Goal: Task Accomplishment & Management: Use online tool/utility

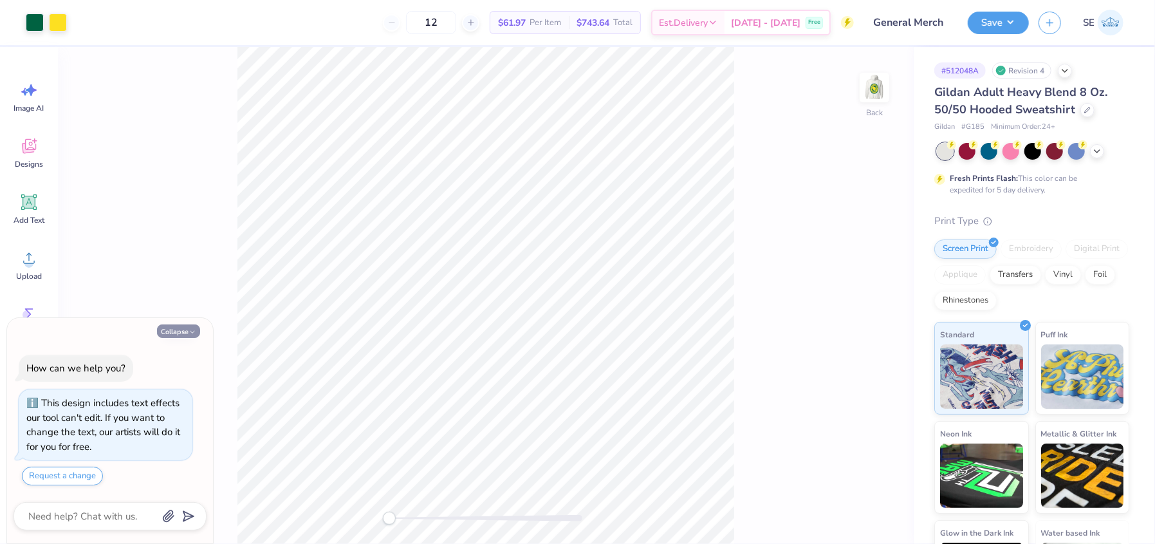
click at [187, 326] on button "Collapse" at bounding box center [178, 331] width 43 height 14
type textarea "x"
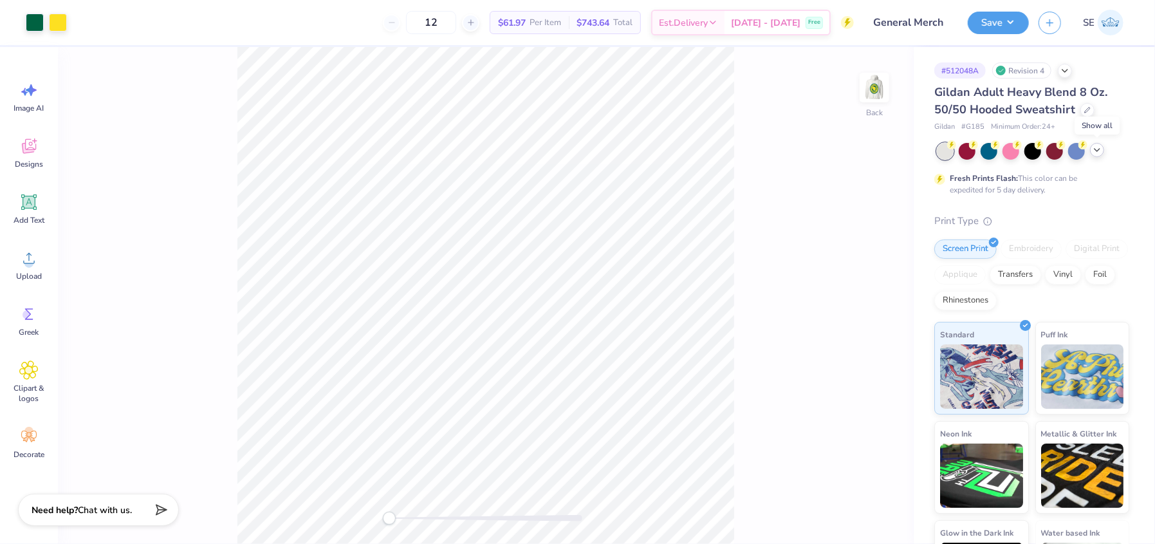
click at [1093, 151] on icon at bounding box center [1097, 150] width 10 height 10
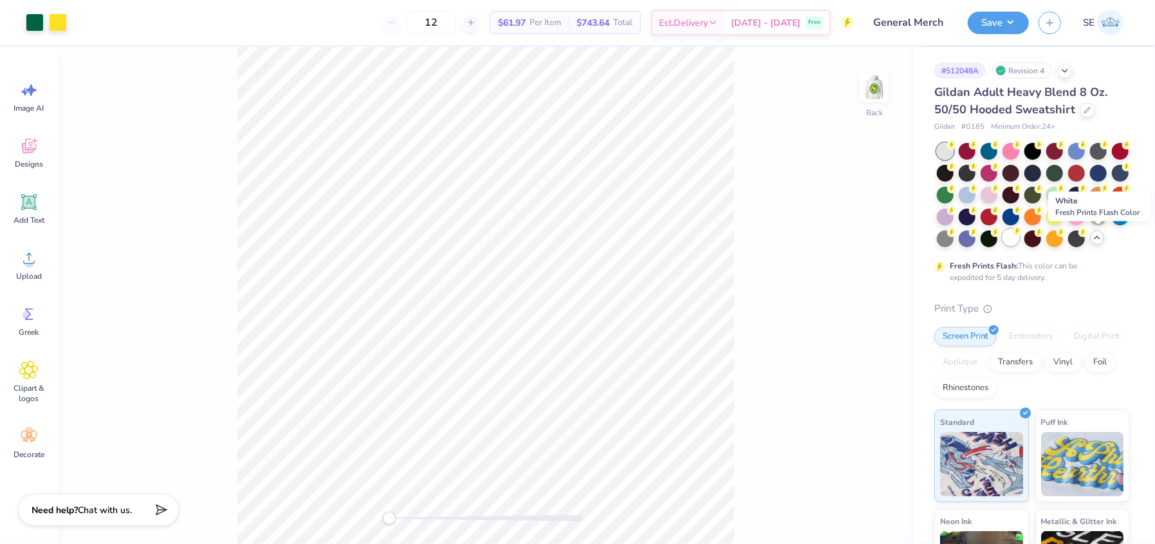
click at [1019, 237] on div at bounding box center [1010, 237] width 17 height 17
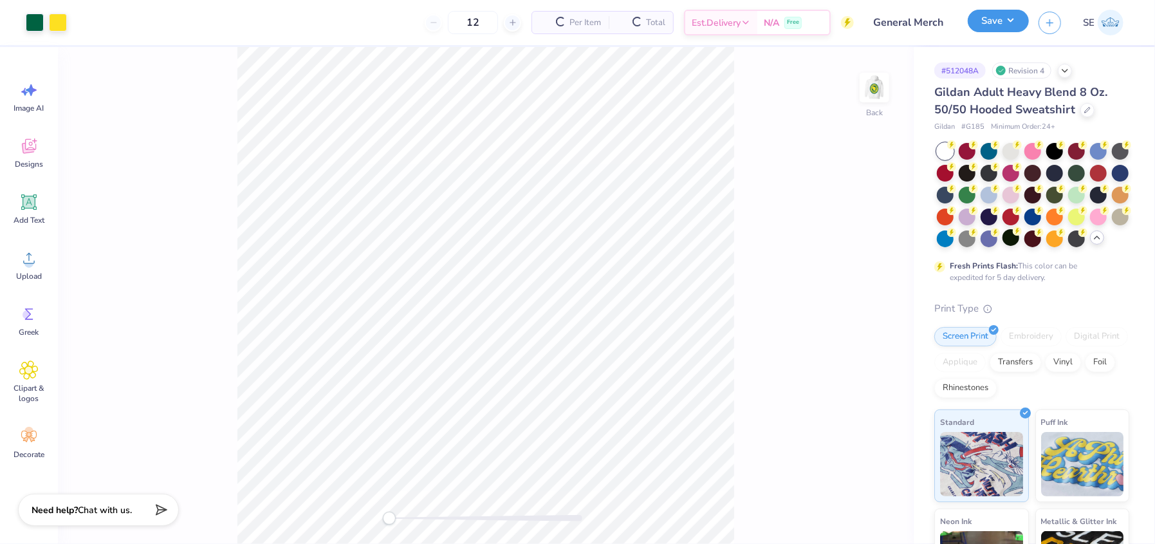
click at [992, 16] on button "Save" at bounding box center [997, 21] width 61 height 23
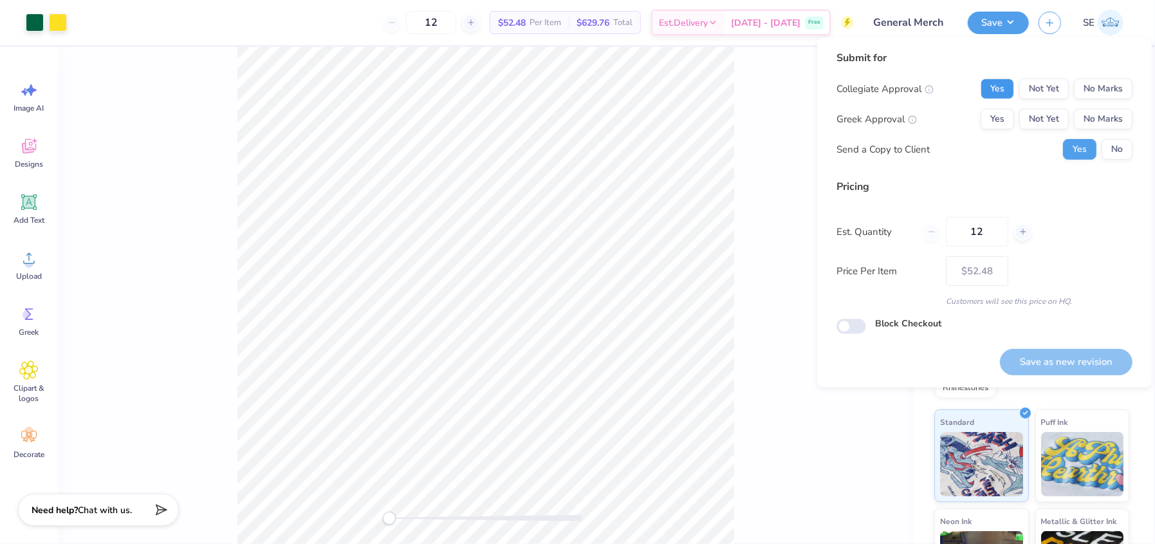
click at [984, 85] on button "Yes" at bounding box center [996, 88] width 33 height 21
click at [1097, 126] on button "No Marks" at bounding box center [1103, 119] width 59 height 21
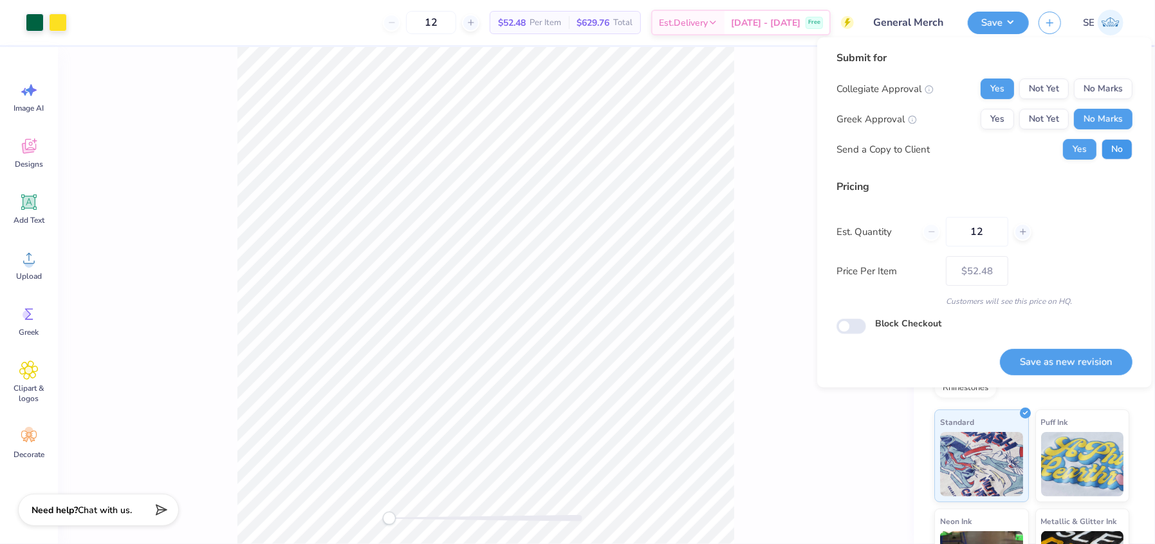
click at [1110, 148] on button "No" at bounding box center [1116, 149] width 31 height 21
click at [1033, 359] on button "Save as new revision" at bounding box center [1066, 362] width 132 height 26
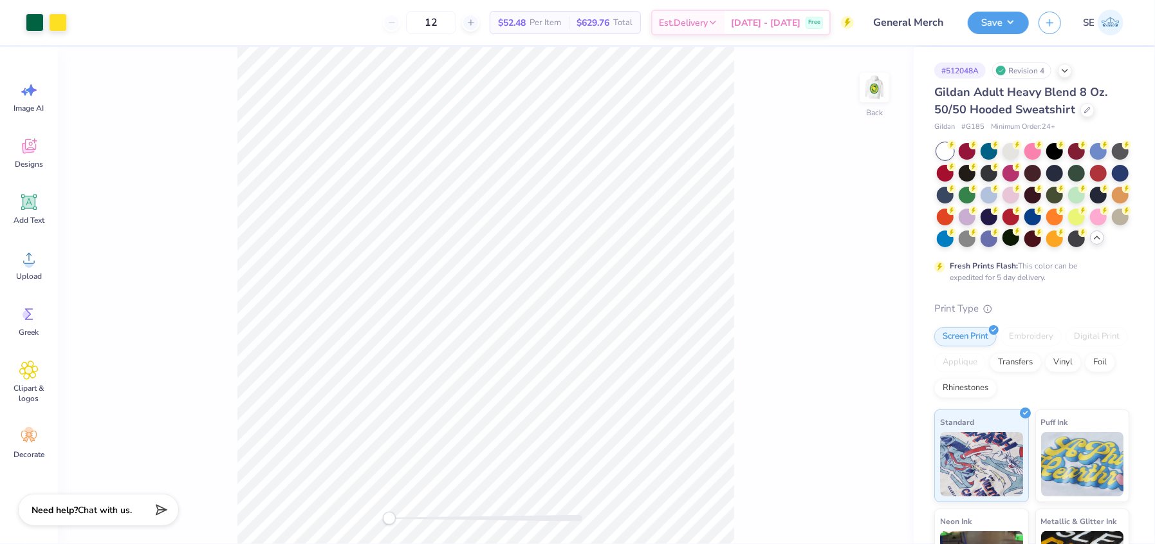
type input "$52.48"
click at [866, 98] on img at bounding box center [873, 87] width 51 height 51
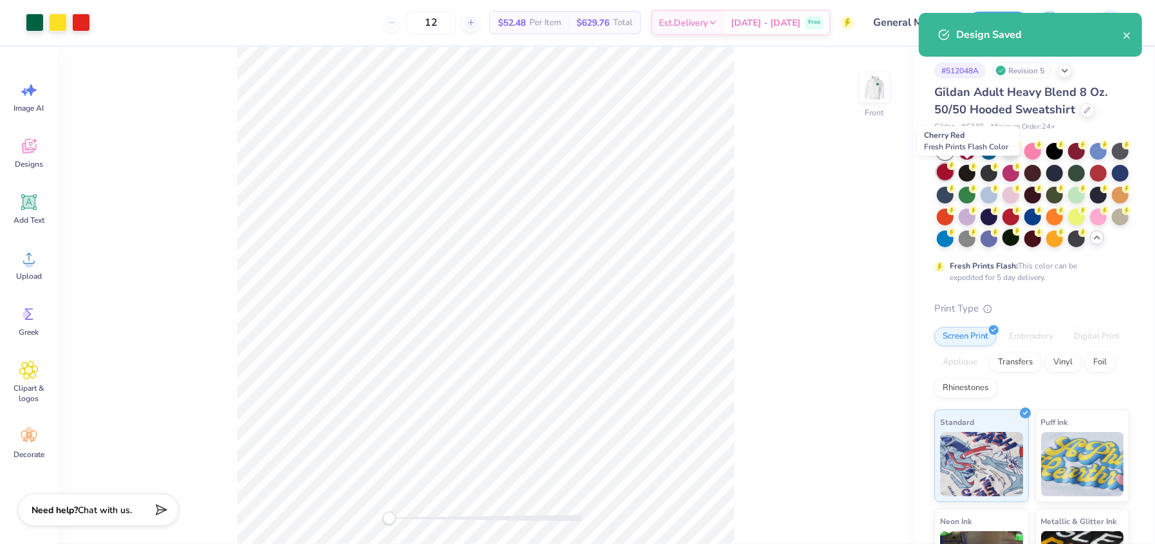
click at [953, 170] on div at bounding box center [945, 171] width 17 height 17
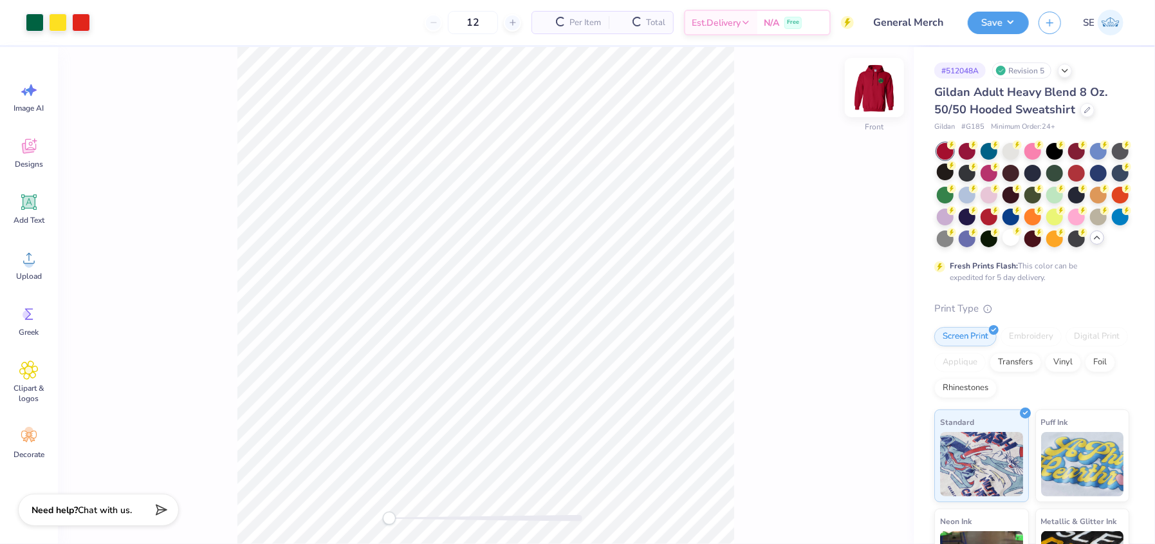
click at [877, 86] on img at bounding box center [873, 87] width 51 height 51
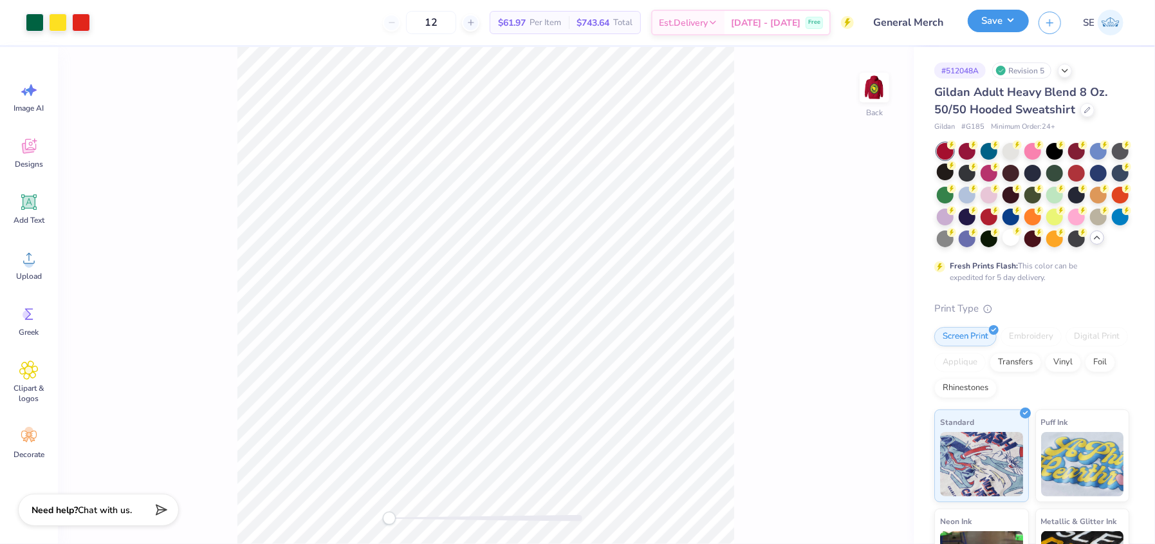
click at [1010, 20] on button "Save" at bounding box center [997, 21] width 61 height 23
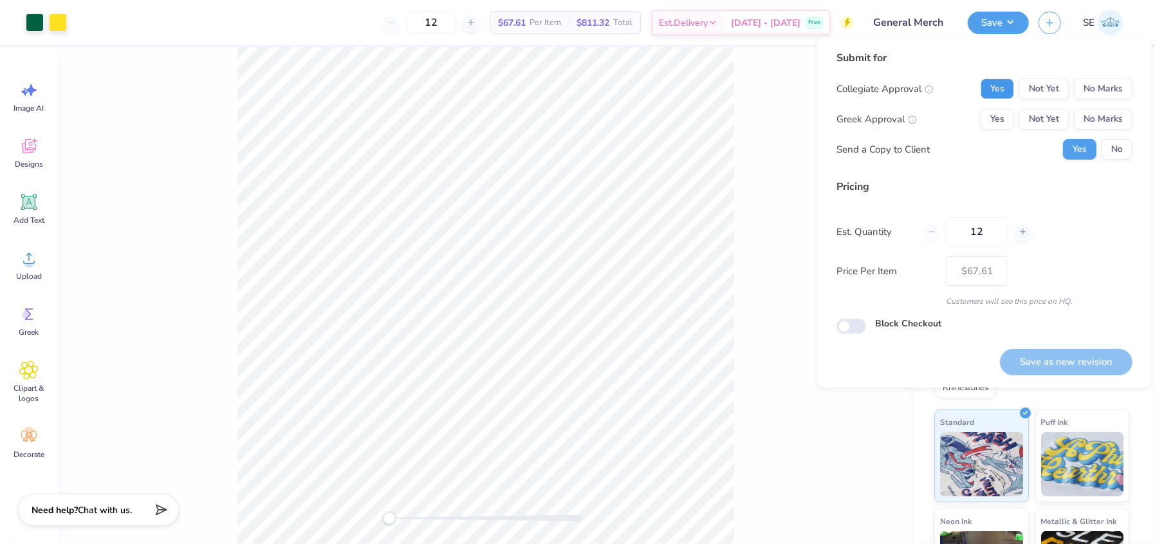
click at [999, 87] on button "Yes" at bounding box center [996, 88] width 33 height 21
click at [1113, 121] on button "No Marks" at bounding box center [1103, 119] width 59 height 21
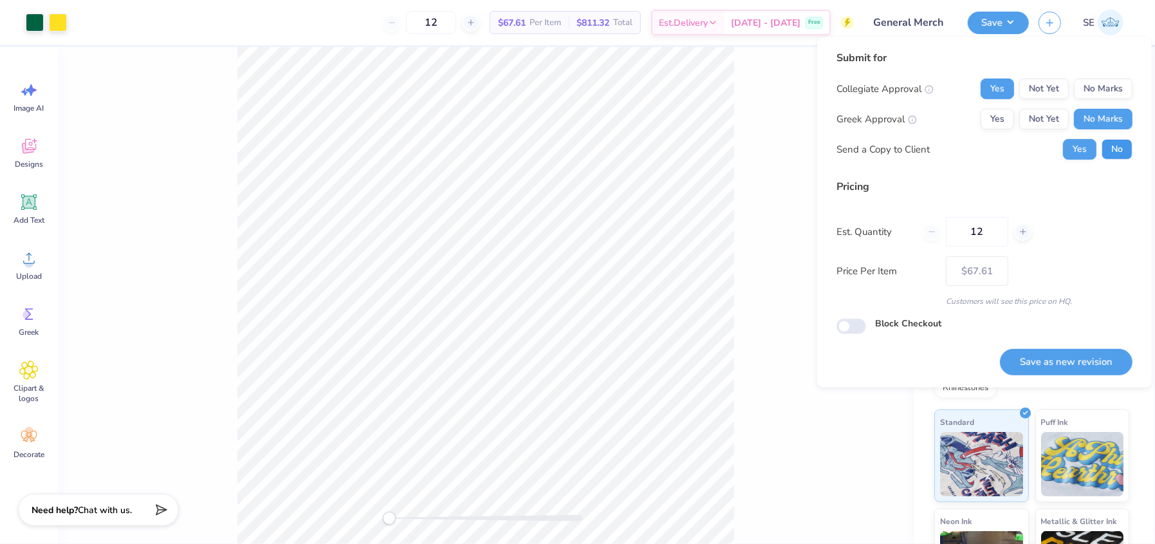
click at [1113, 159] on button "No" at bounding box center [1116, 149] width 31 height 21
click at [1064, 359] on button "Save as new revision" at bounding box center [1066, 362] width 132 height 26
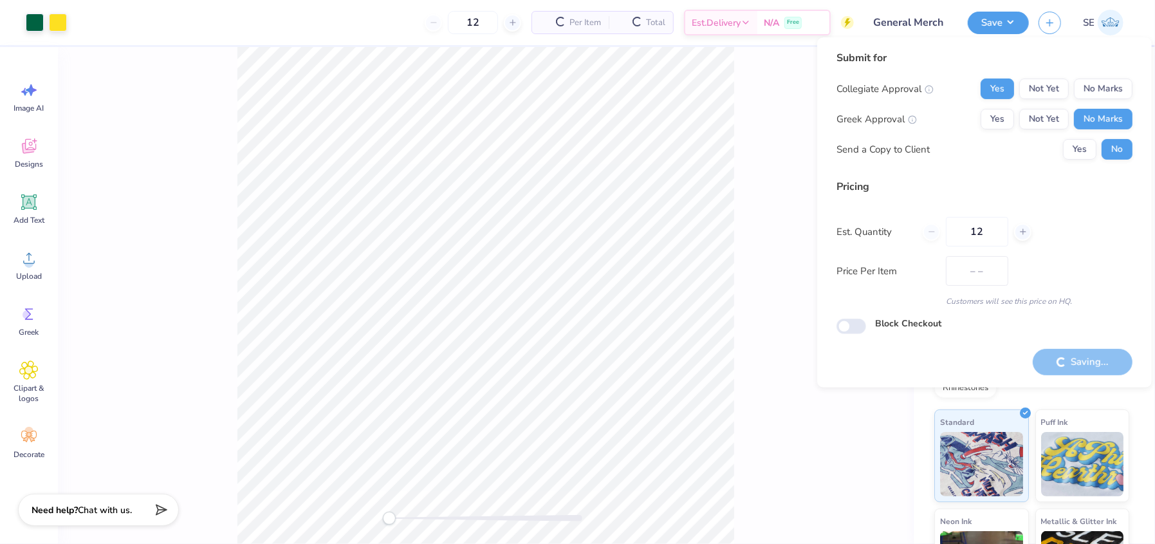
type input "$67.61"
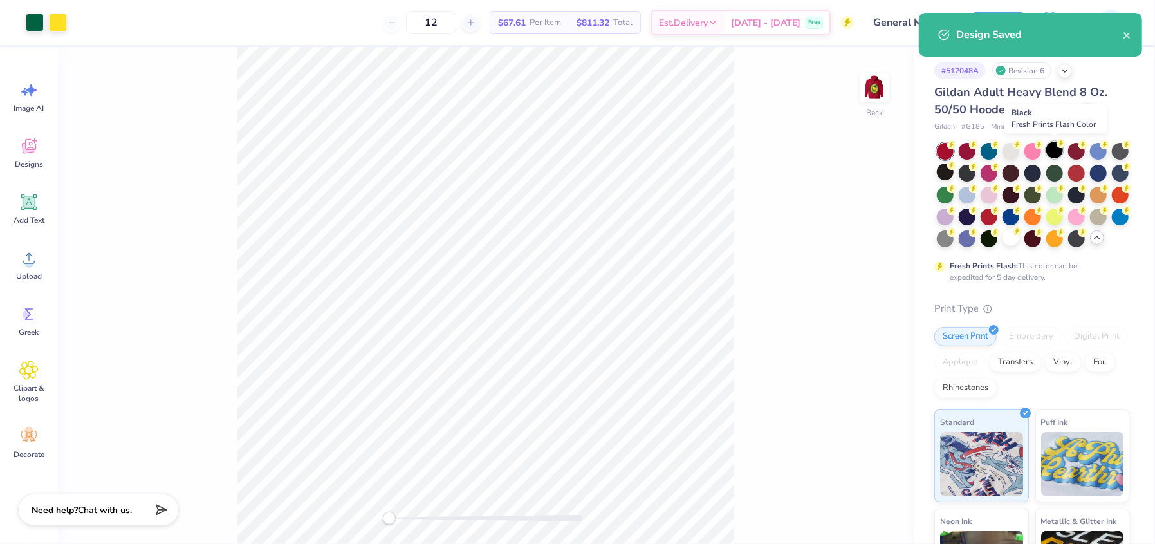
click at [1055, 152] on div at bounding box center [1054, 150] width 17 height 17
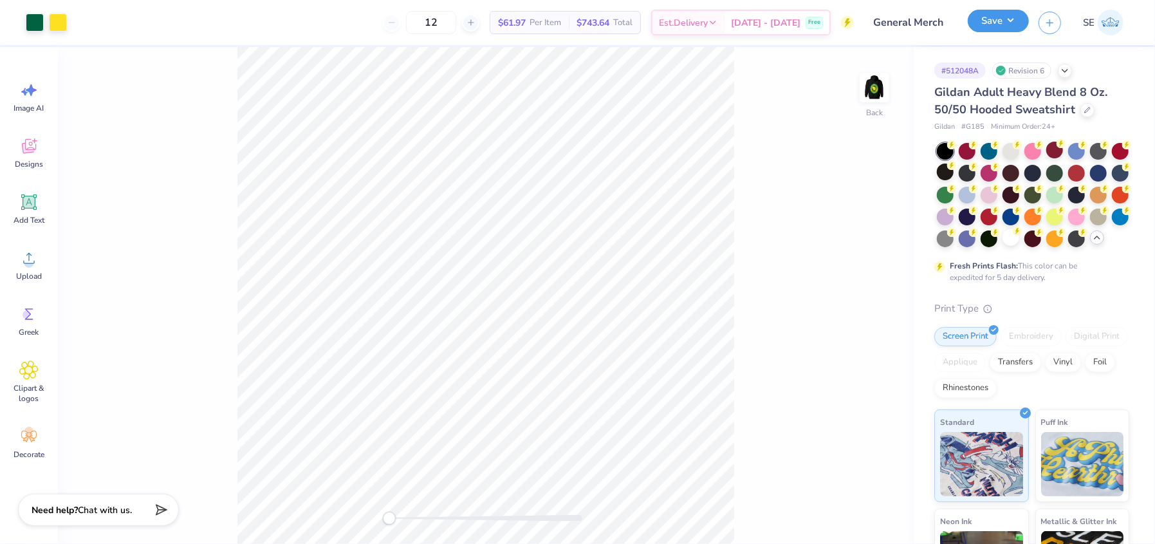
click at [1002, 24] on button "Save" at bounding box center [997, 21] width 61 height 23
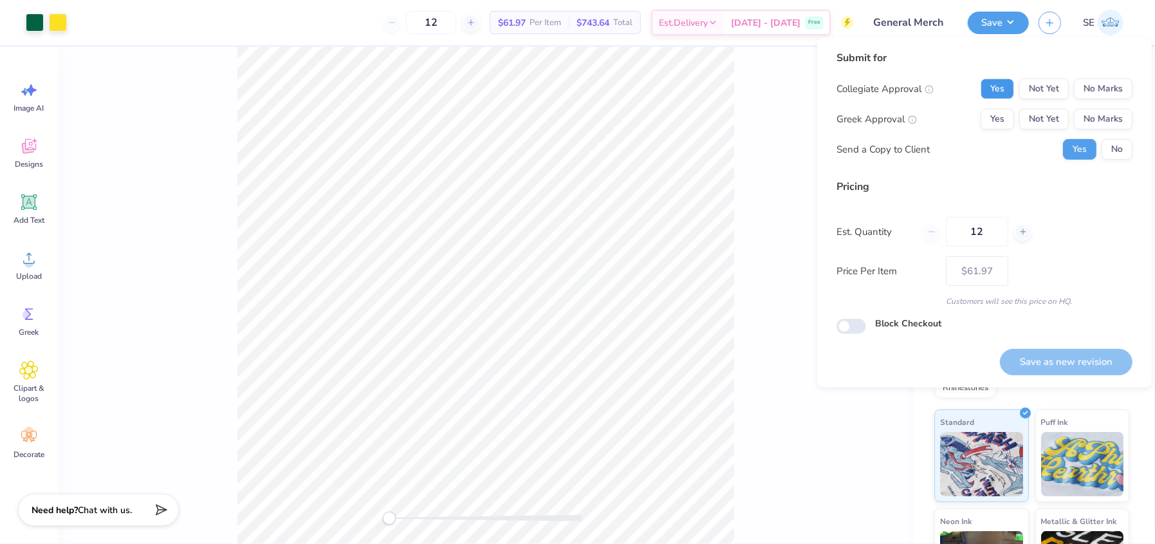
click at [992, 88] on button "Yes" at bounding box center [996, 88] width 33 height 21
click at [1111, 124] on button "No Marks" at bounding box center [1103, 119] width 59 height 21
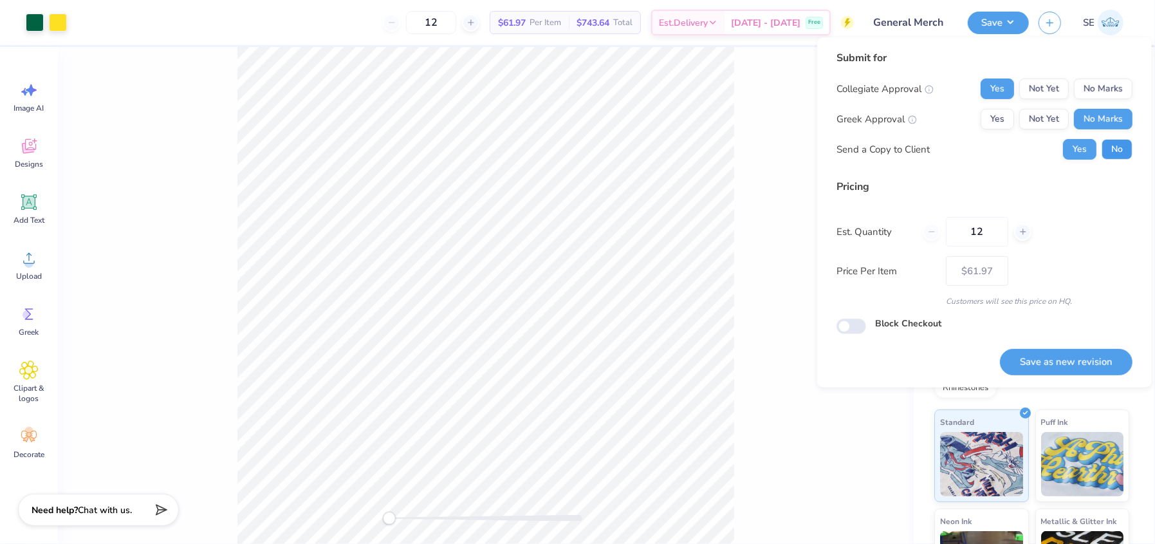
click at [1115, 144] on button "No" at bounding box center [1116, 149] width 31 height 21
click at [1025, 360] on button "Save as new revision" at bounding box center [1066, 362] width 132 height 26
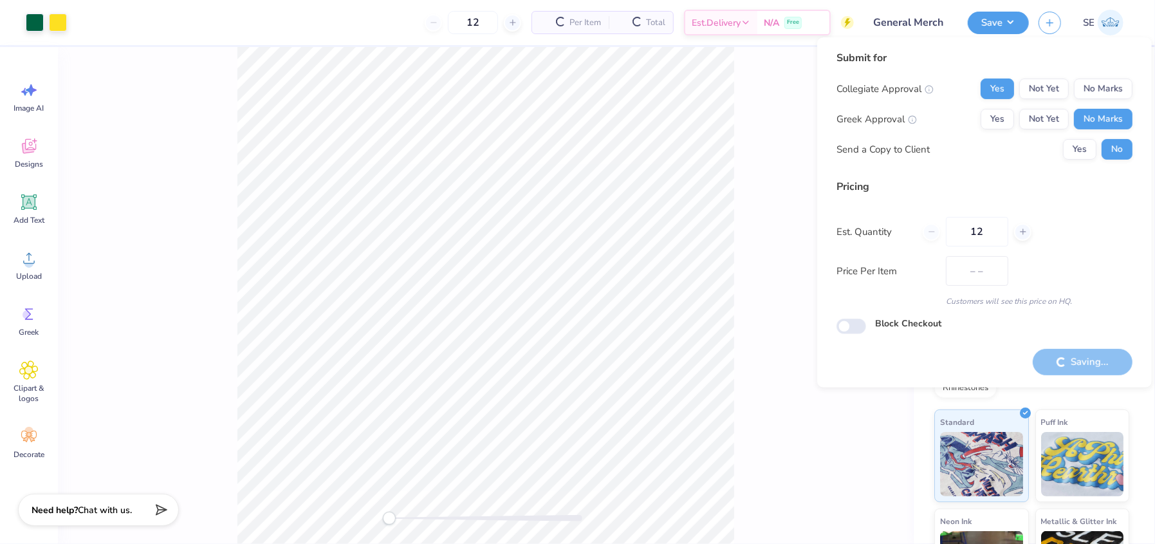
type input "$61.97"
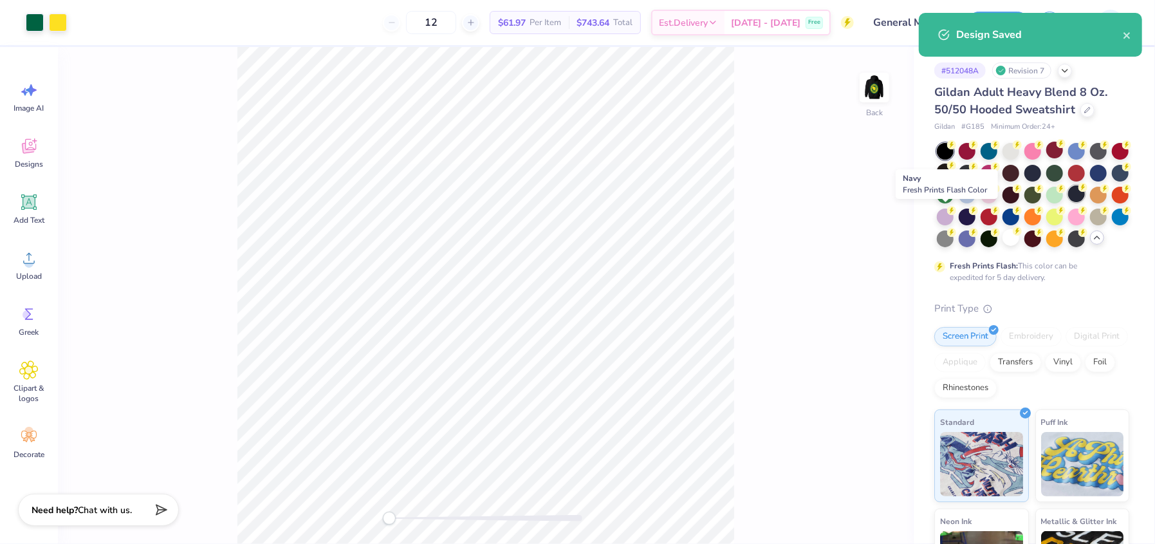
click at [1068, 202] on div at bounding box center [1076, 193] width 17 height 17
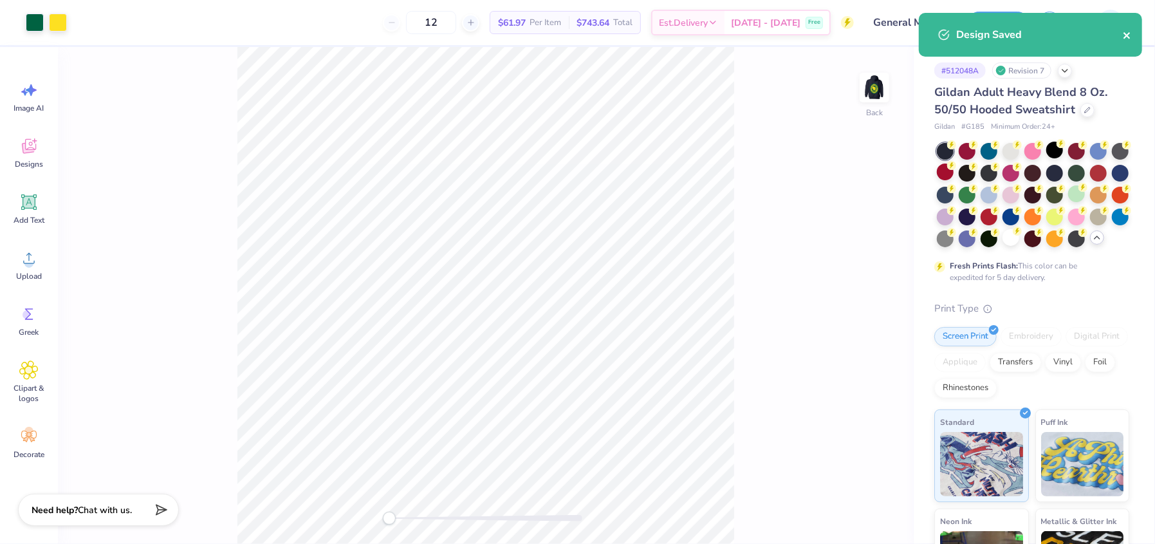
click at [1128, 33] on icon "close" at bounding box center [1126, 35] width 6 height 6
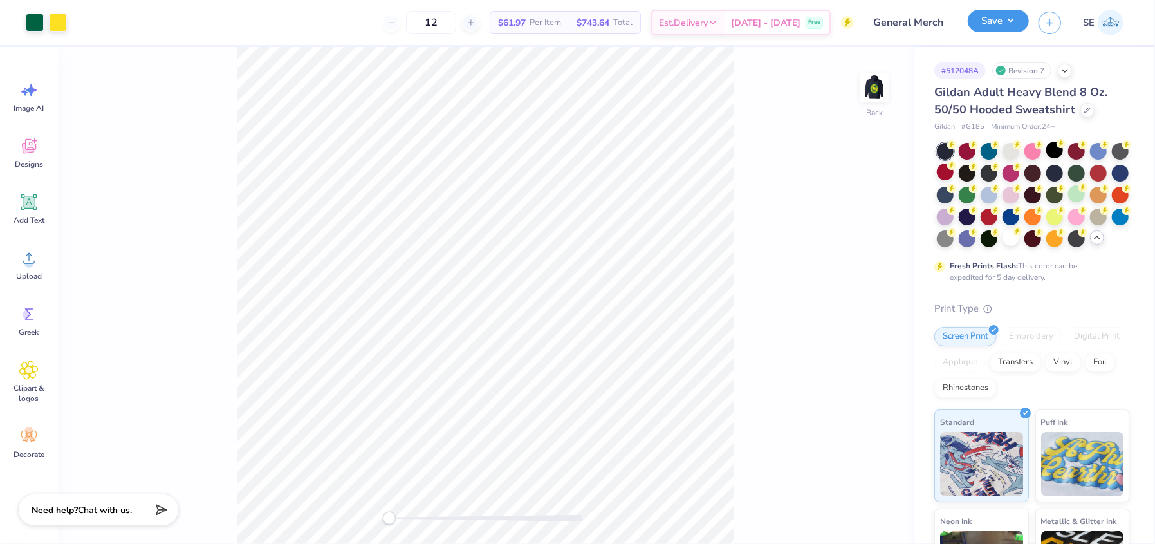
click at [994, 19] on button "Save" at bounding box center [997, 21] width 61 height 23
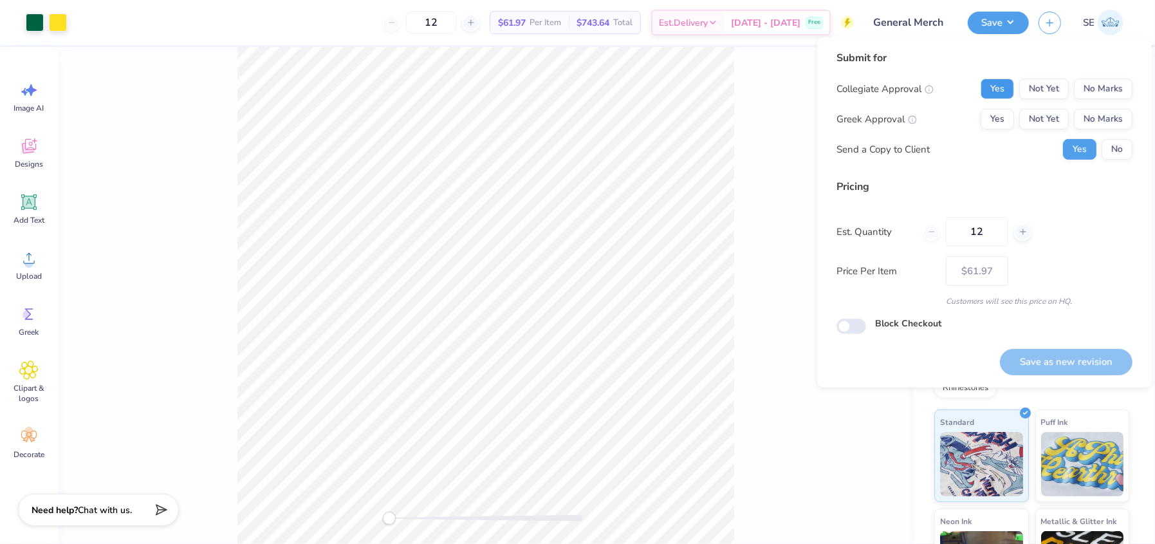
click at [985, 88] on button "Yes" at bounding box center [996, 88] width 33 height 21
click at [1094, 120] on button "No Marks" at bounding box center [1103, 119] width 59 height 21
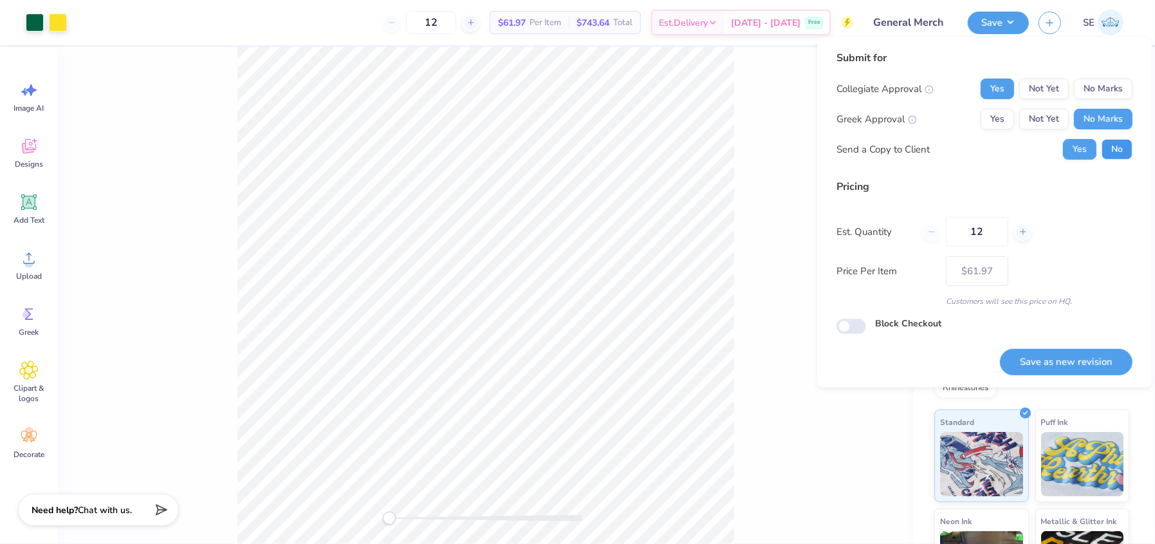
click at [1114, 143] on button "No" at bounding box center [1116, 149] width 31 height 21
click at [1048, 365] on button "Save as new revision" at bounding box center [1066, 362] width 132 height 26
type input "$61.97"
